Goal: Transaction & Acquisition: Purchase product/service

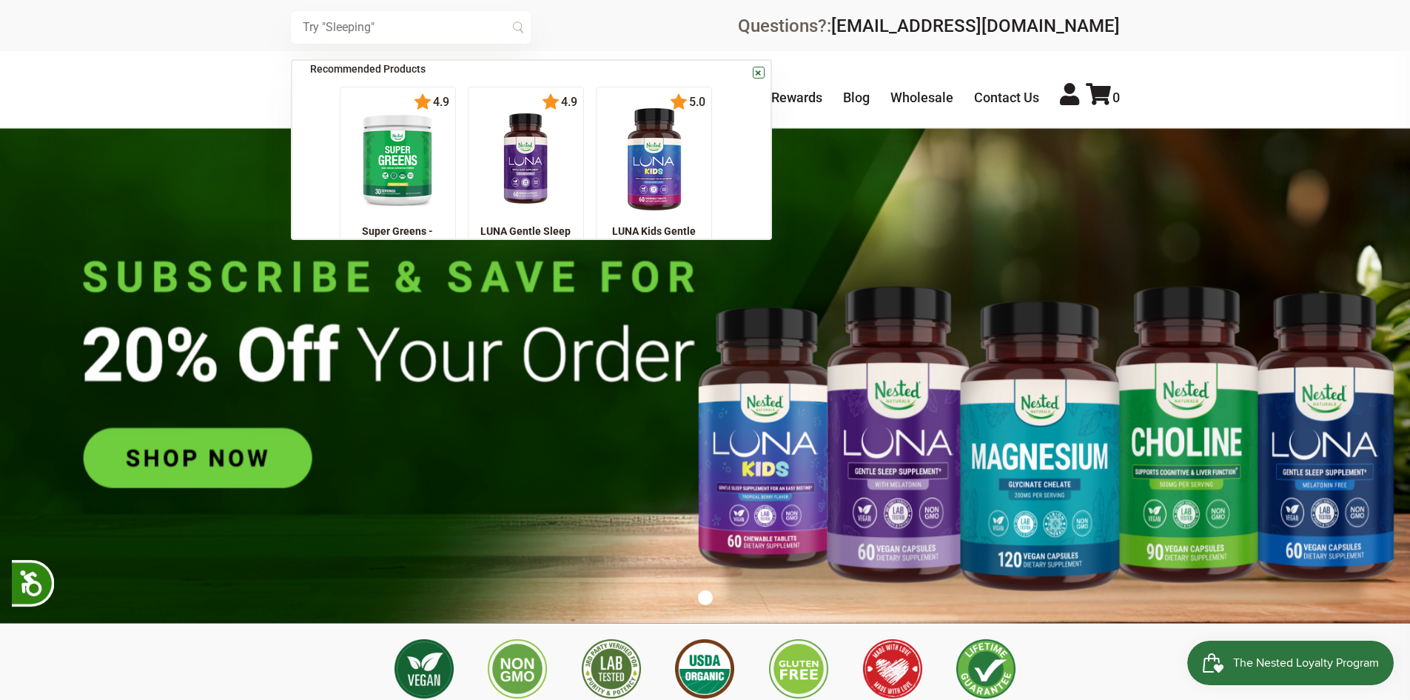
click at [409, 24] on input "text" at bounding box center [411, 27] width 240 height 33
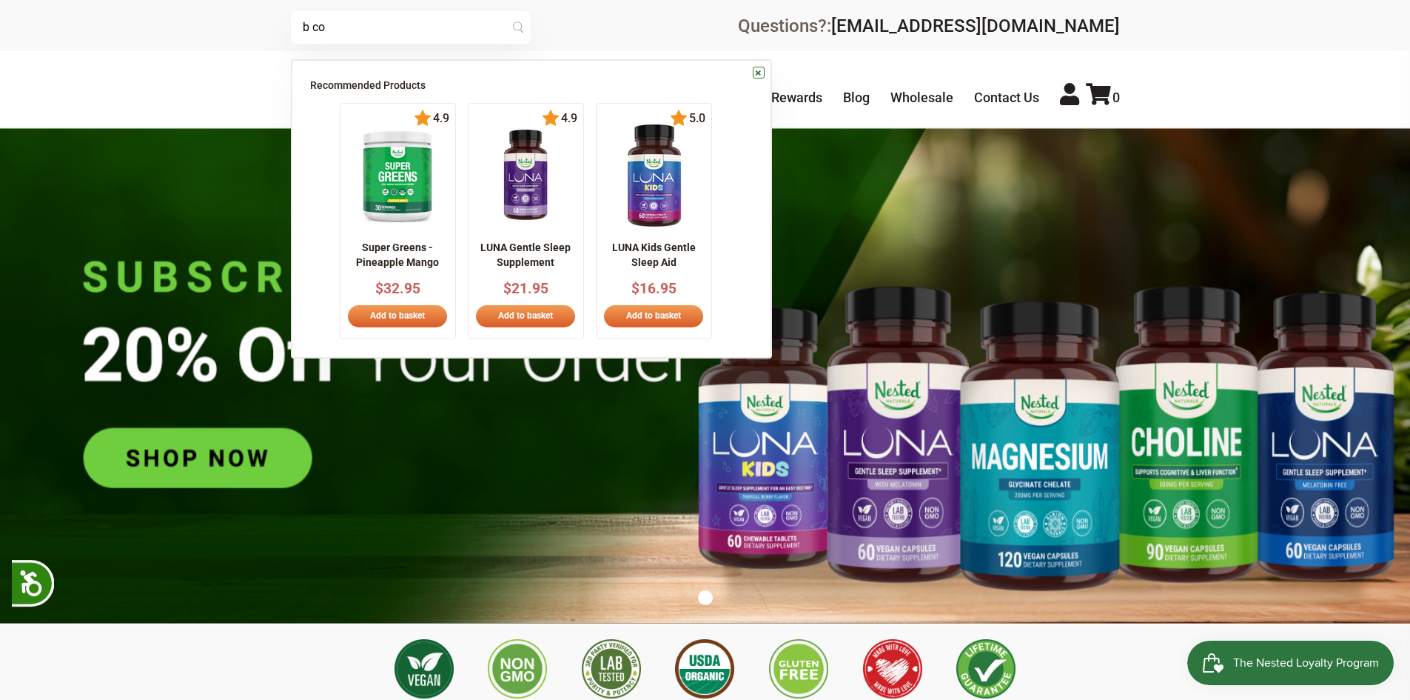
scroll to position [0, 260]
type input "b complex"
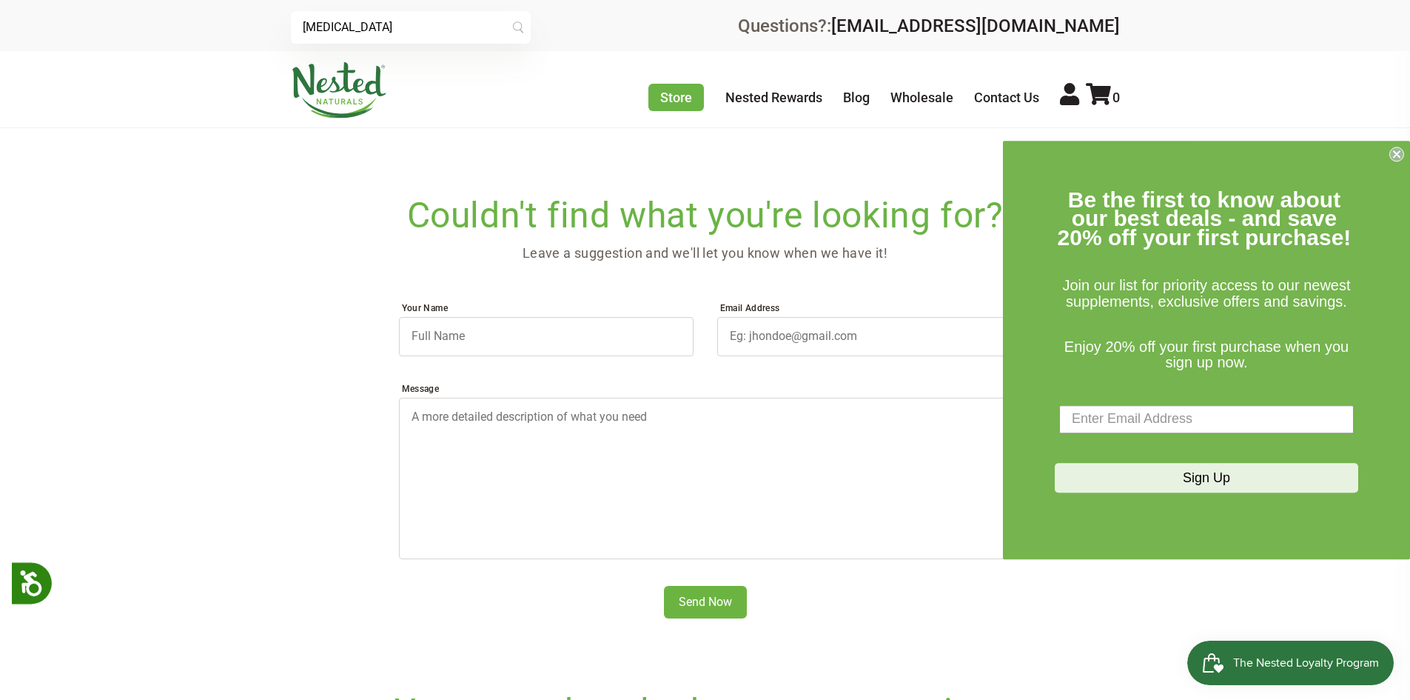
click at [387, 39] on input "b complex" at bounding box center [411, 27] width 240 height 33
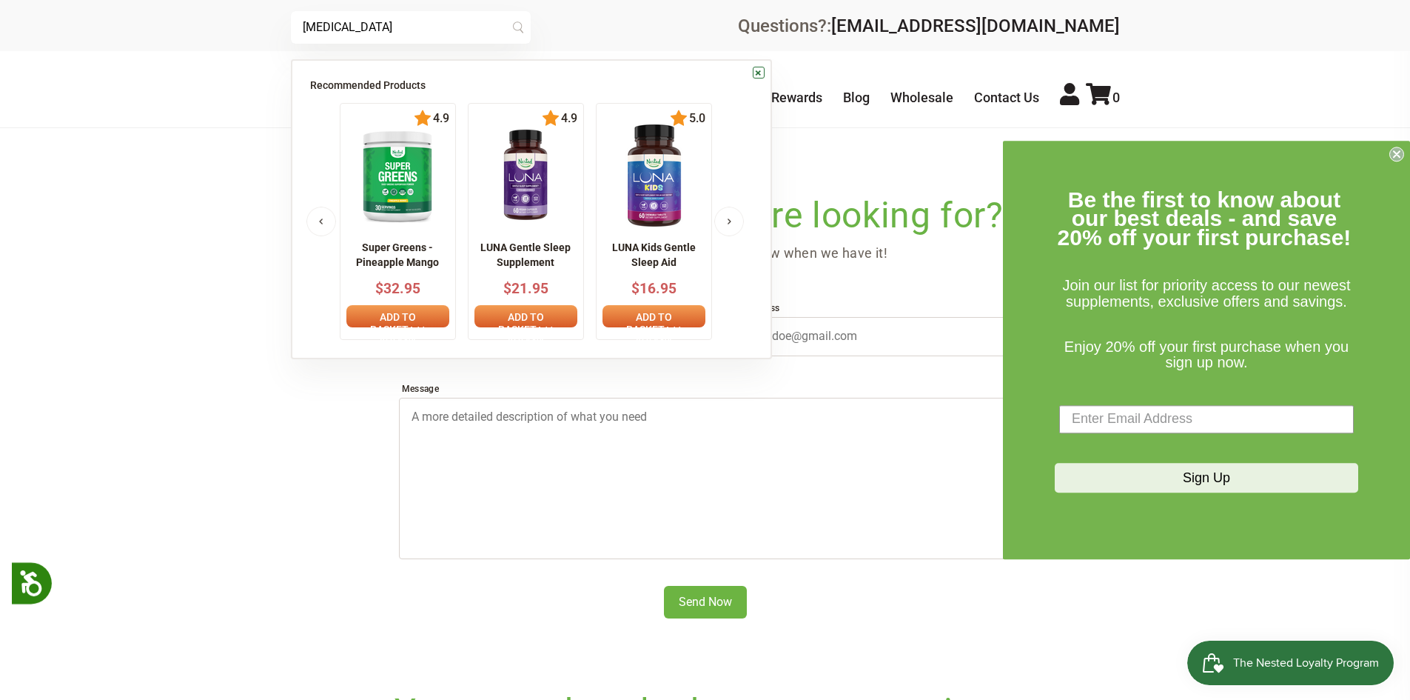
click at [517, 30] on input "b complex" at bounding box center [411, 27] width 240 height 33
click at [492, 33] on input "b complex" at bounding box center [411, 27] width 240 height 33
click at [1398, 153] on icon "Close dialog" at bounding box center [1397, 154] width 6 height 6
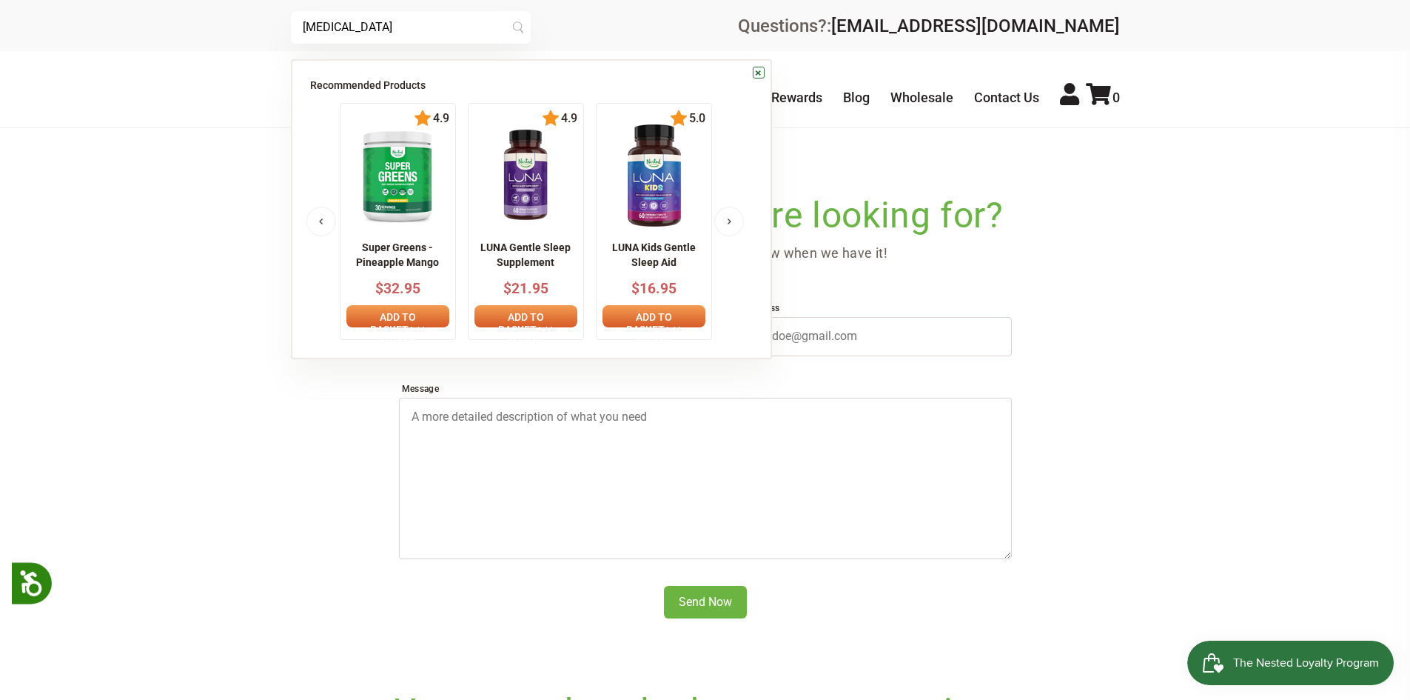
drag, startPoint x: 117, startPoint y: 324, endPoint x: 270, endPoint y: 201, distance: 196.5
click at [121, 324] on main "b complex Search Couldn't find what you're looking for? Leave a suggestion and …" at bounding box center [705, 443] width 1410 height 570
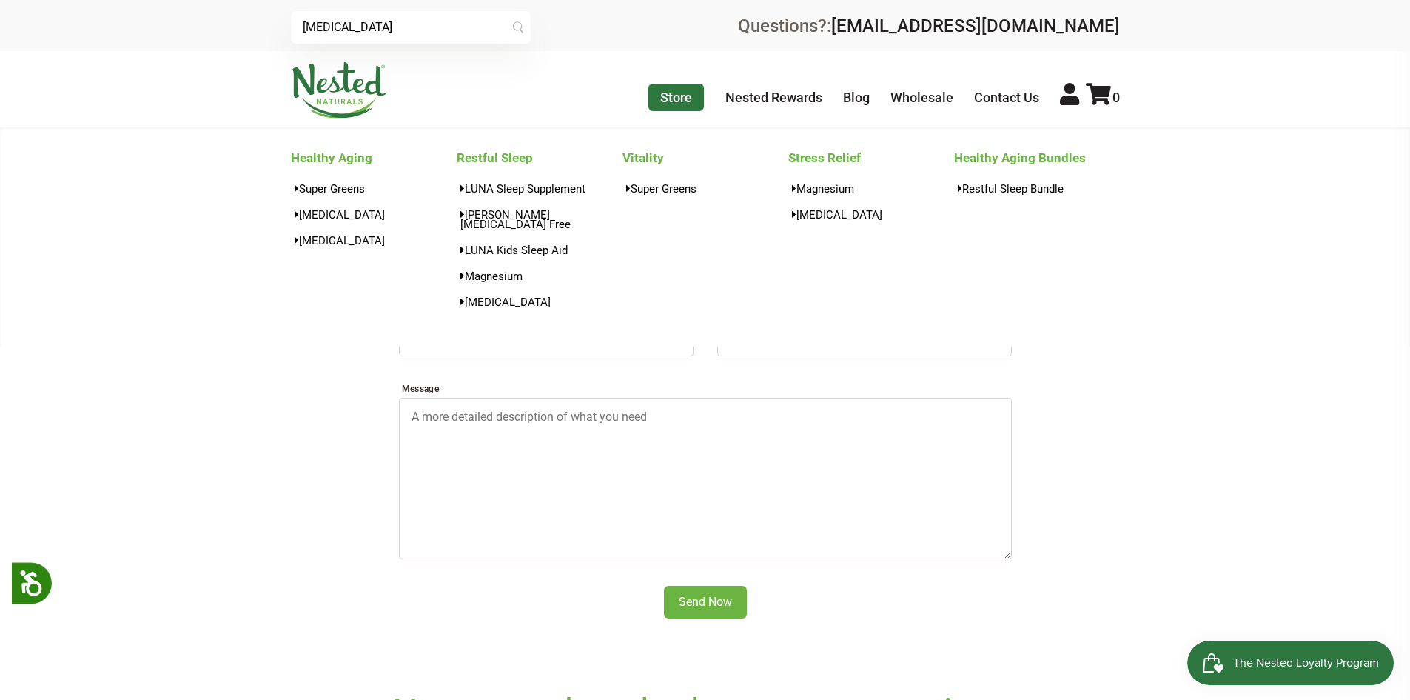
click at [692, 104] on link "Store" at bounding box center [677, 97] width 56 height 27
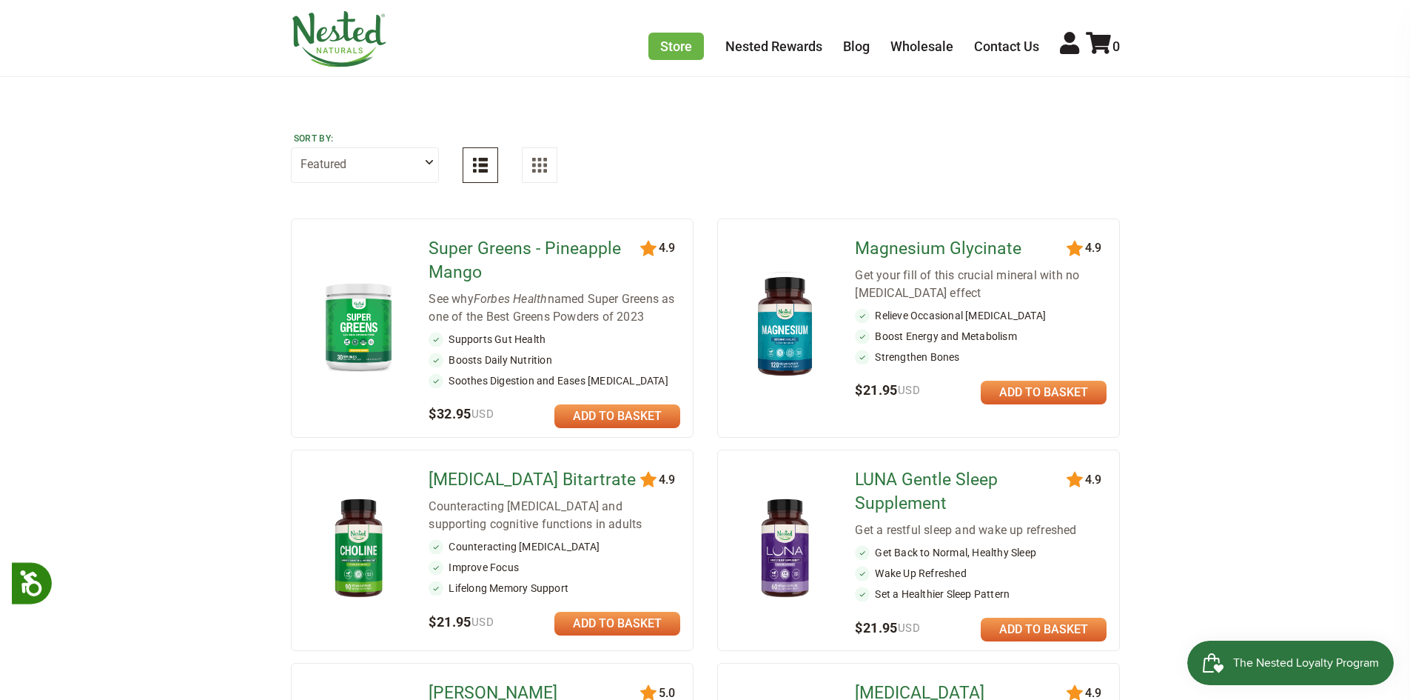
scroll to position [444, 0]
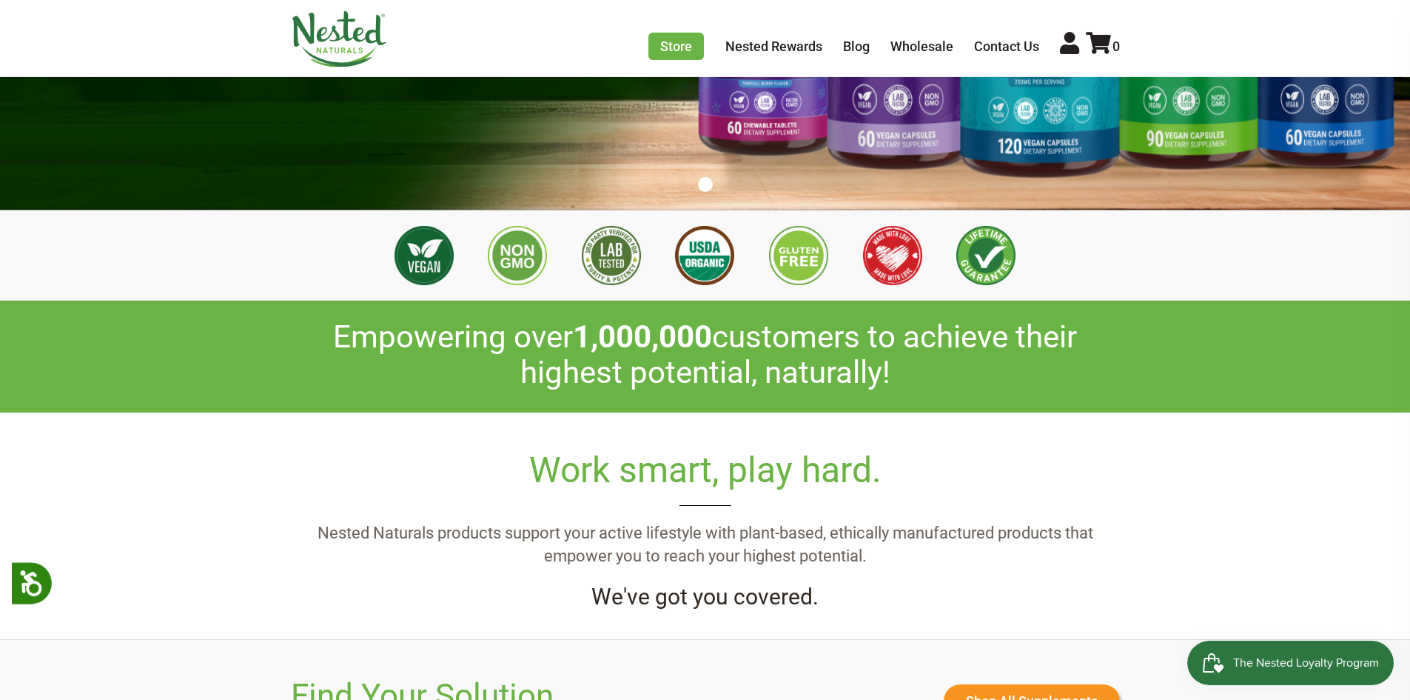
scroll to position [370, 0]
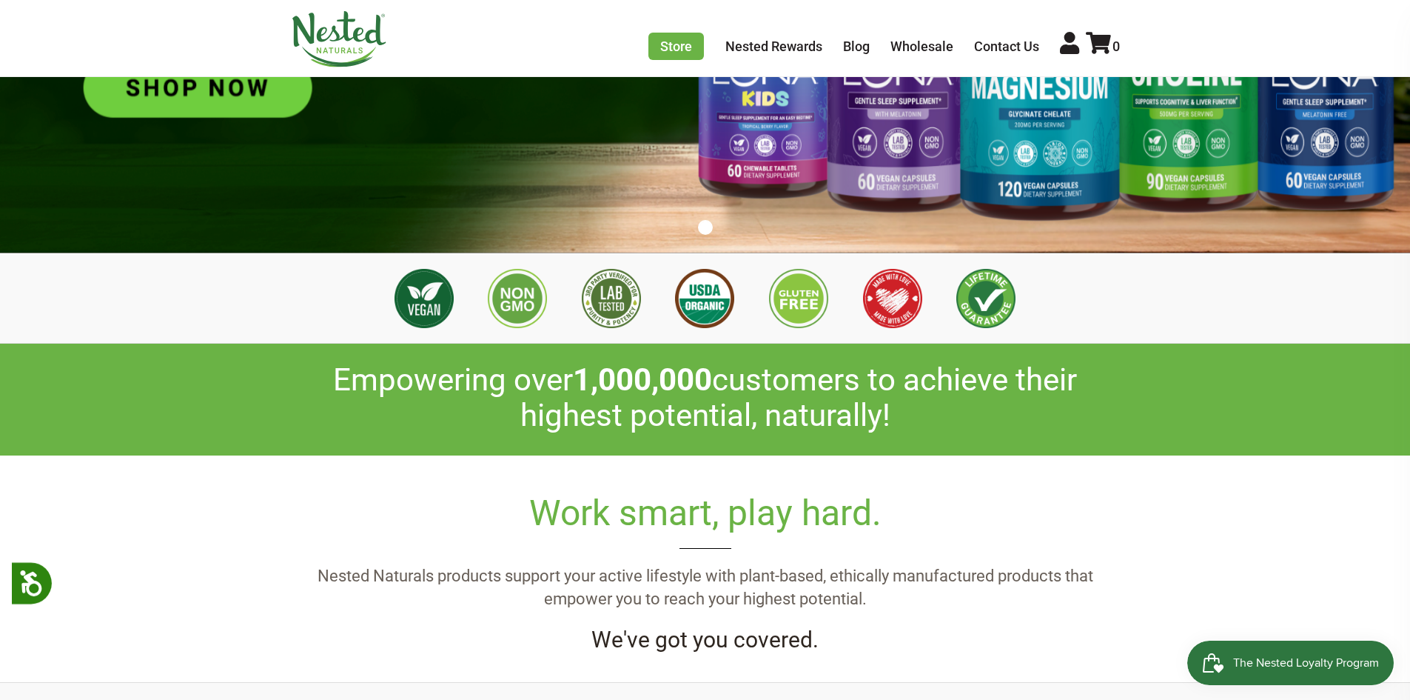
click at [253, 133] on img at bounding box center [705, 5] width 1410 height 495
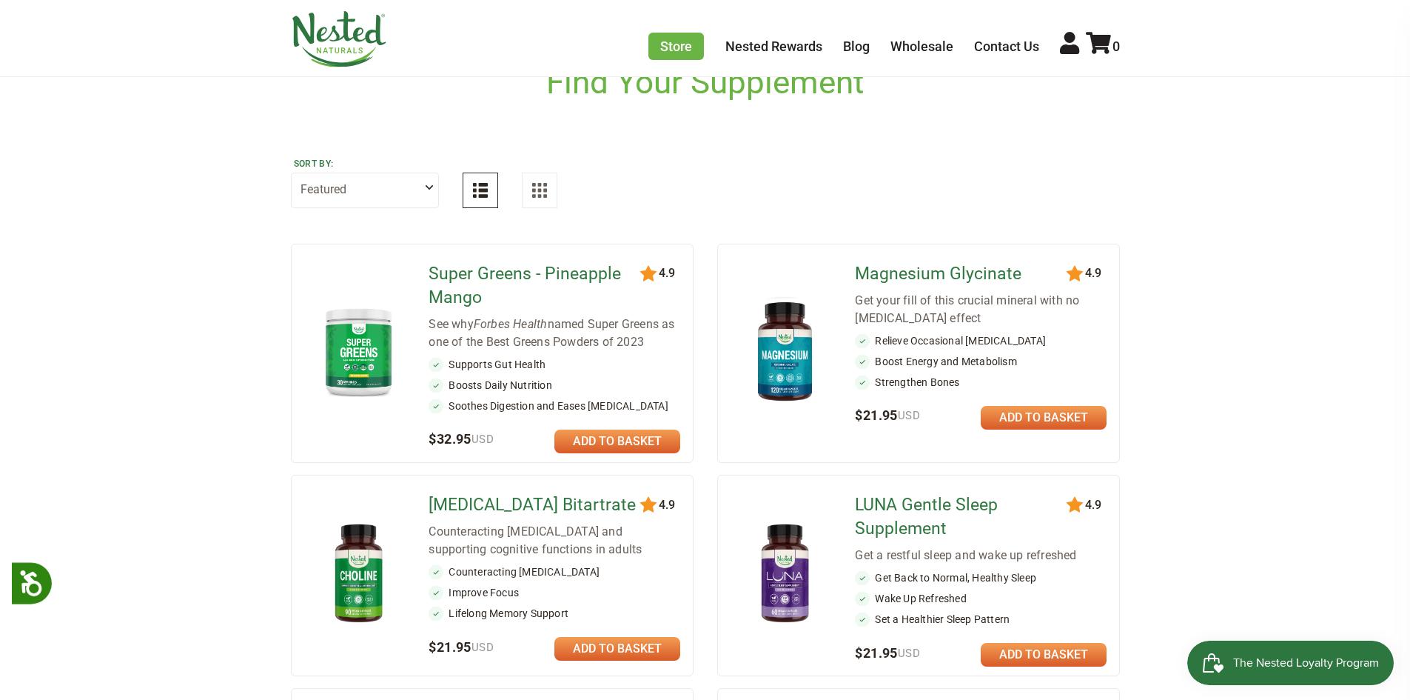
scroll to position [109, 0]
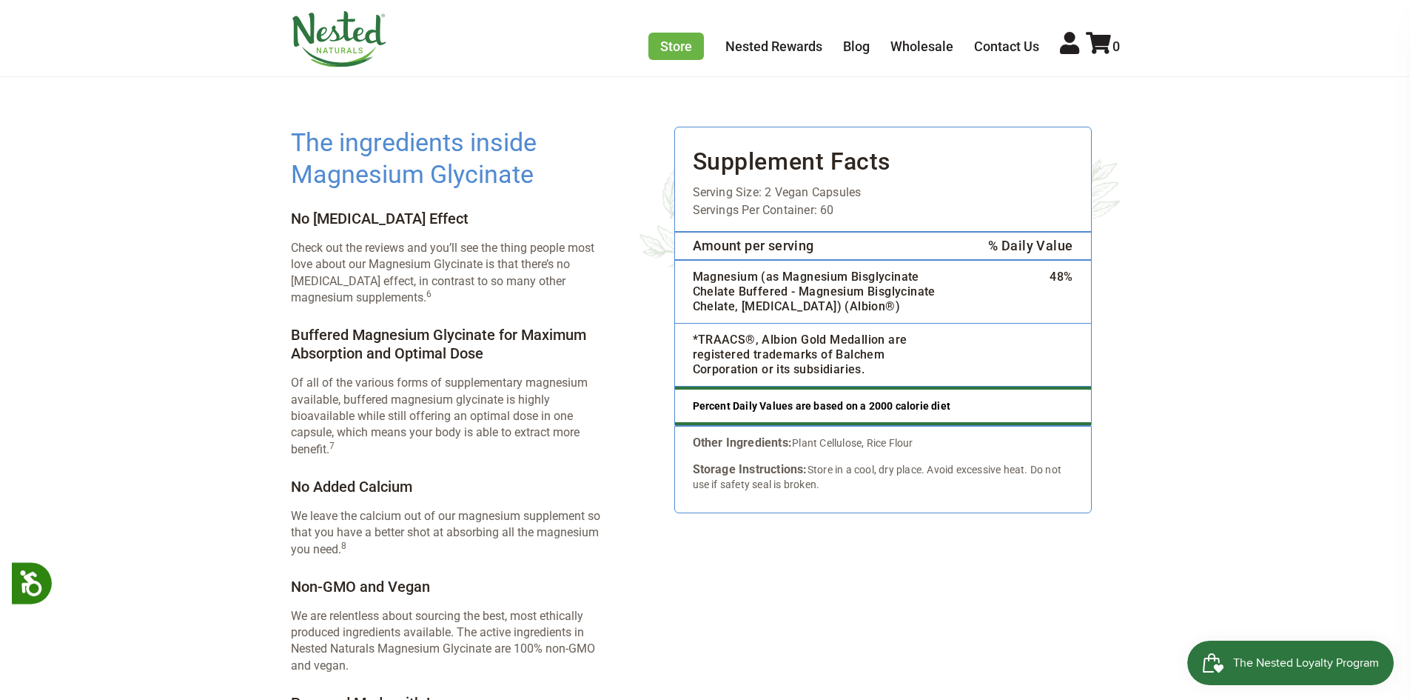
scroll to position [2221, 0]
